Goal: Browse casually: Explore the website without a specific task or goal

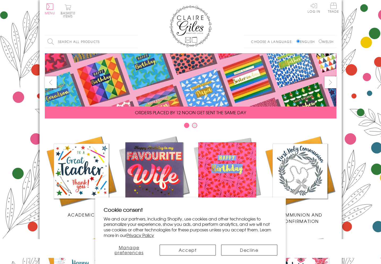
scroll to position [200, 0]
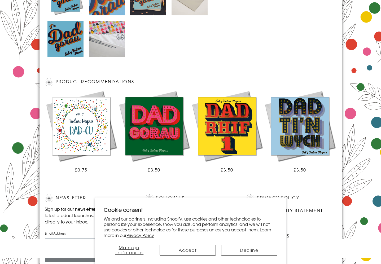
scroll to position [324, 0]
